Goal: Communication & Community: Answer question/provide support

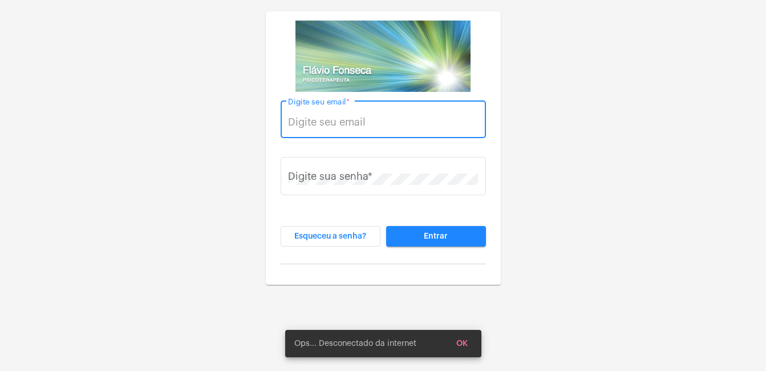
type input "[EMAIL_ADDRESS][DOMAIN_NAME]"
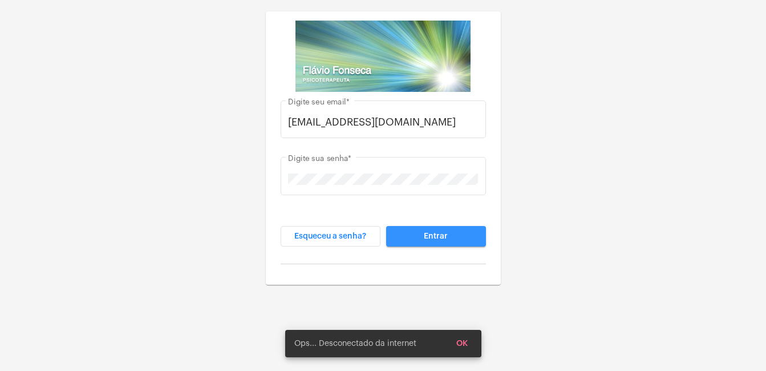
click at [410, 235] on button "Entrar" at bounding box center [436, 236] width 100 height 21
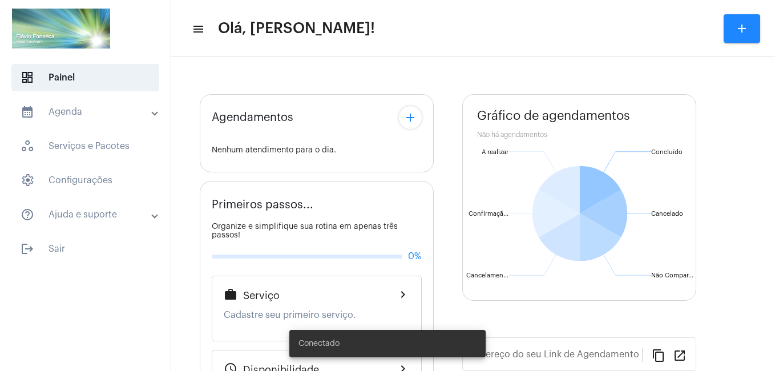
type input "[URL][DOMAIN_NAME]"
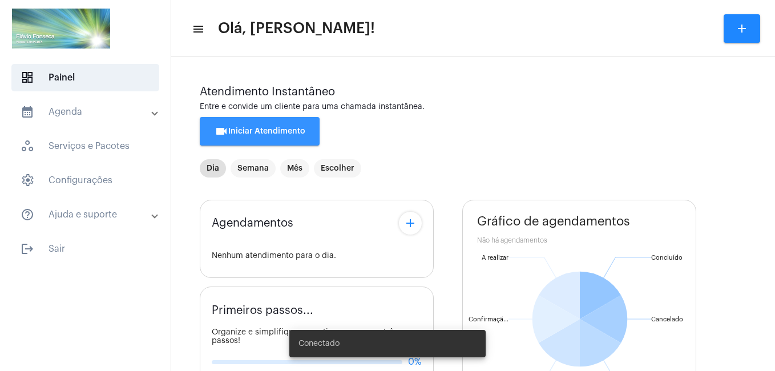
click at [253, 129] on span "videocam Iniciar Atendimento" at bounding box center [260, 131] width 91 height 8
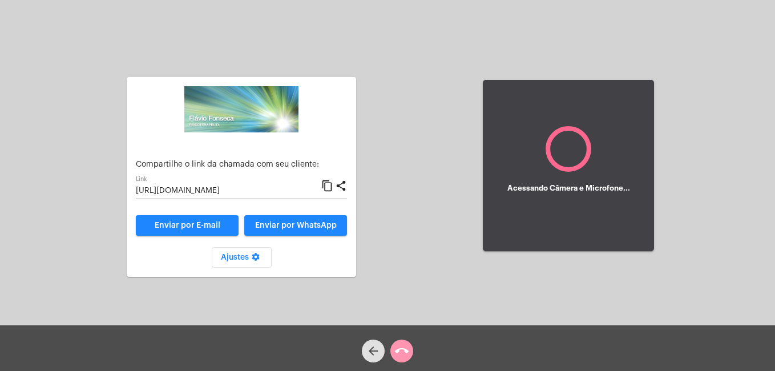
click at [239, 192] on input "[URL][DOMAIN_NAME]" at bounding box center [228, 191] width 185 height 9
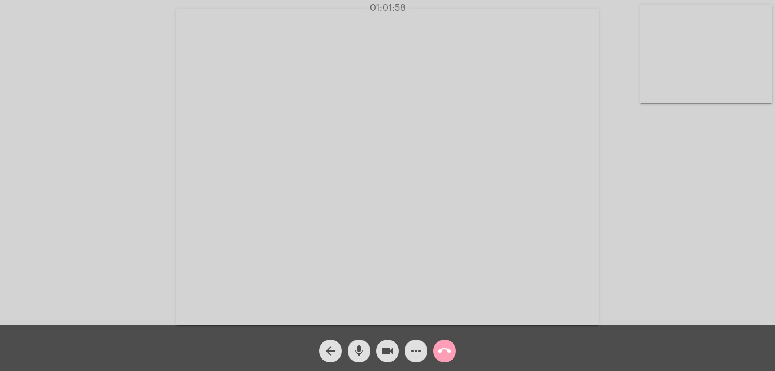
click at [447, 347] on mat-icon "call_end" at bounding box center [445, 351] width 14 height 14
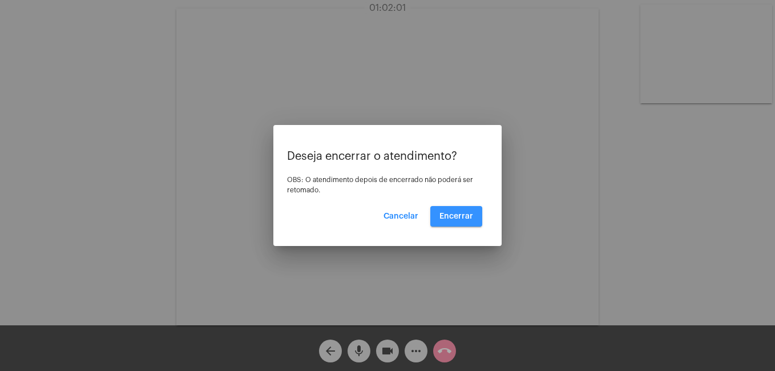
click at [445, 219] on span "Encerrar" at bounding box center [456, 216] width 34 height 8
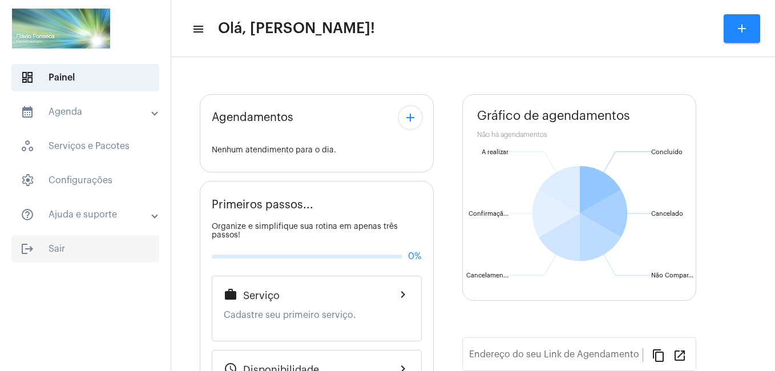
click at [53, 250] on span "logout Sair" at bounding box center [85, 248] width 148 height 27
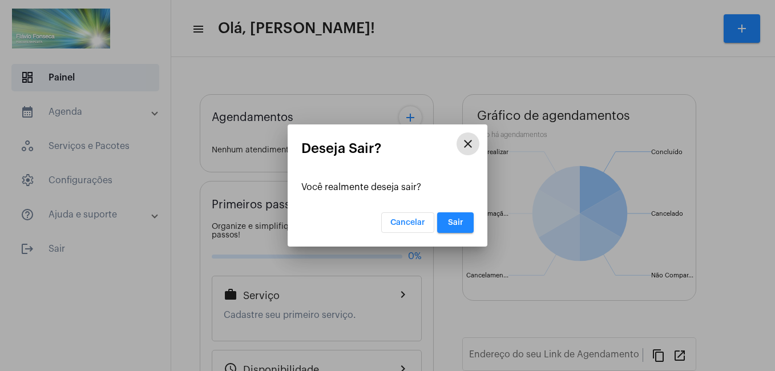
type input "[URL][DOMAIN_NAME]"
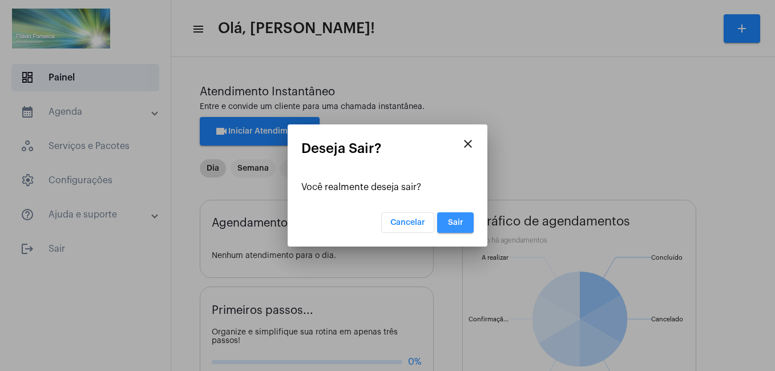
drag, startPoint x: 450, startPoint y: 227, endPoint x: 482, endPoint y: 219, distance: 33.5
click at [450, 227] on button "Sair" at bounding box center [455, 222] width 37 height 21
